Goal: Use online tool/utility

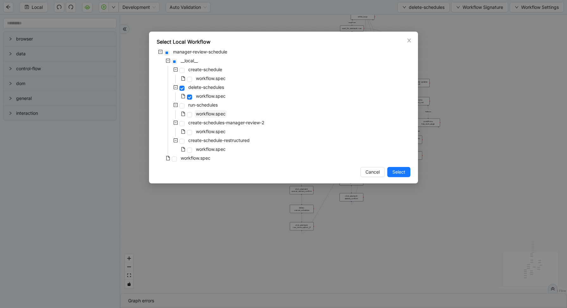
click at [205, 115] on span "workflow.spec" at bounding box center [211, 113] width 30 height 5
click at [207, 69] on span "create-schedule" at bounding box center [205, 69] width 34 height 5
click at [207, 77] on span "workflow.spec" at bounding box center [211, 78] width 30 height 5
click at [395, 172] on span "Select" at bounding box center [398, 171] width 13 height 7
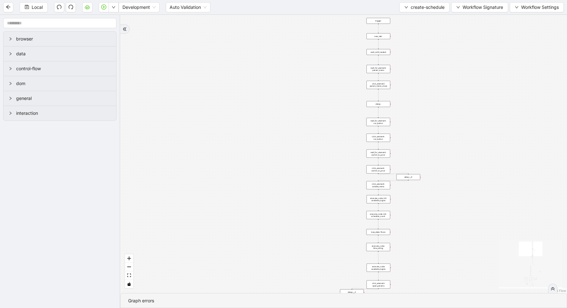
click at [377, 232] on div "loop_data: flows" at bounding box center [378, 232] width 24 height 6
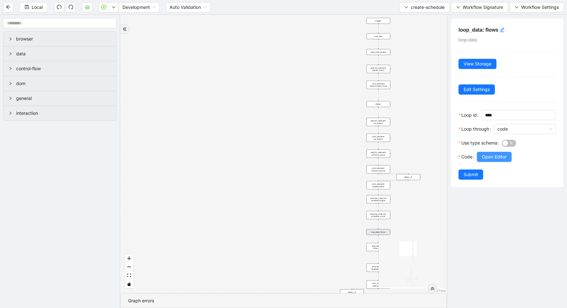
click at [508, 155] on button "Open Editor" at bounding box center [493, 157] width 35 height 10
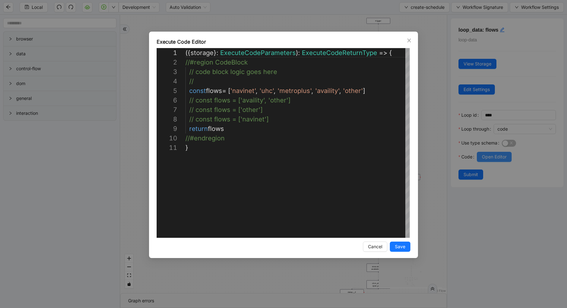
scroll to position [95, 0]
click at [391, 248] on button "Save" at bounding box center [399, 247] width 21 height 10
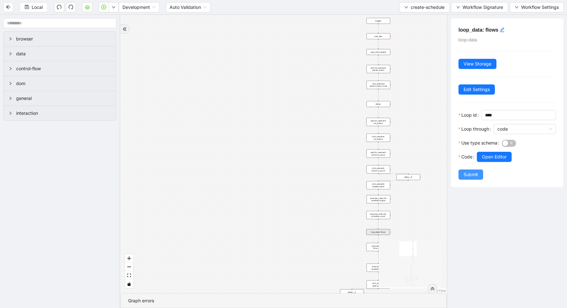
click at [479, 170] on button "Submit" at bounding box center [470, 174] width 25 height 10
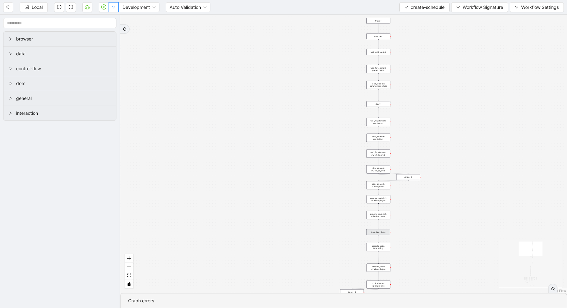
click at [114, 5] on icon "down" at bounding box center [114, 7] width 4 height 4
click at [114, 19] on li "Run local workflow" at bounding box center [93, 20] width 46 height 10
